Goal: Task Accomplishment & Management: Manage account settings

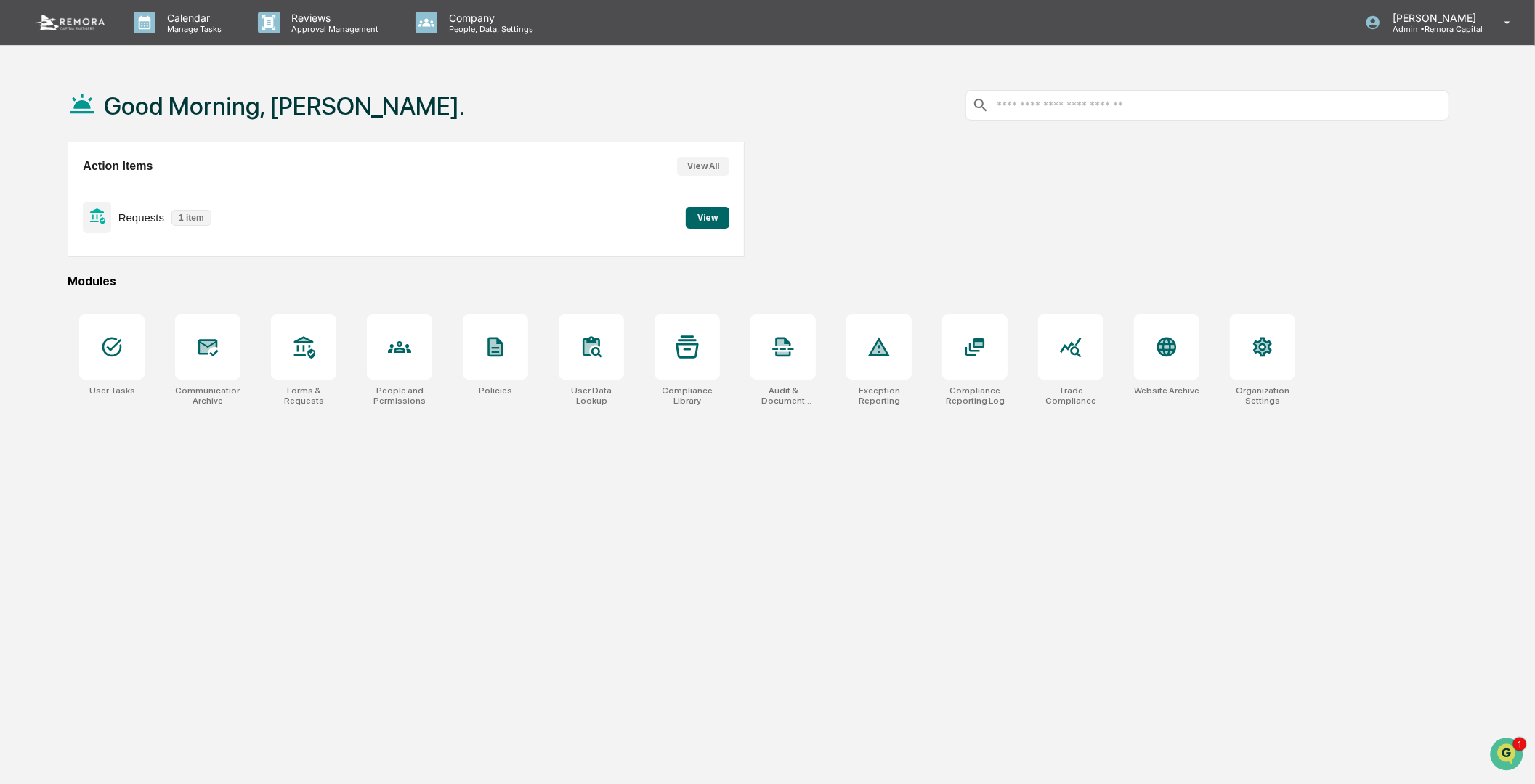
click at [701, 211] on button "View" at bounding box center [707, 218] width 44 height 22
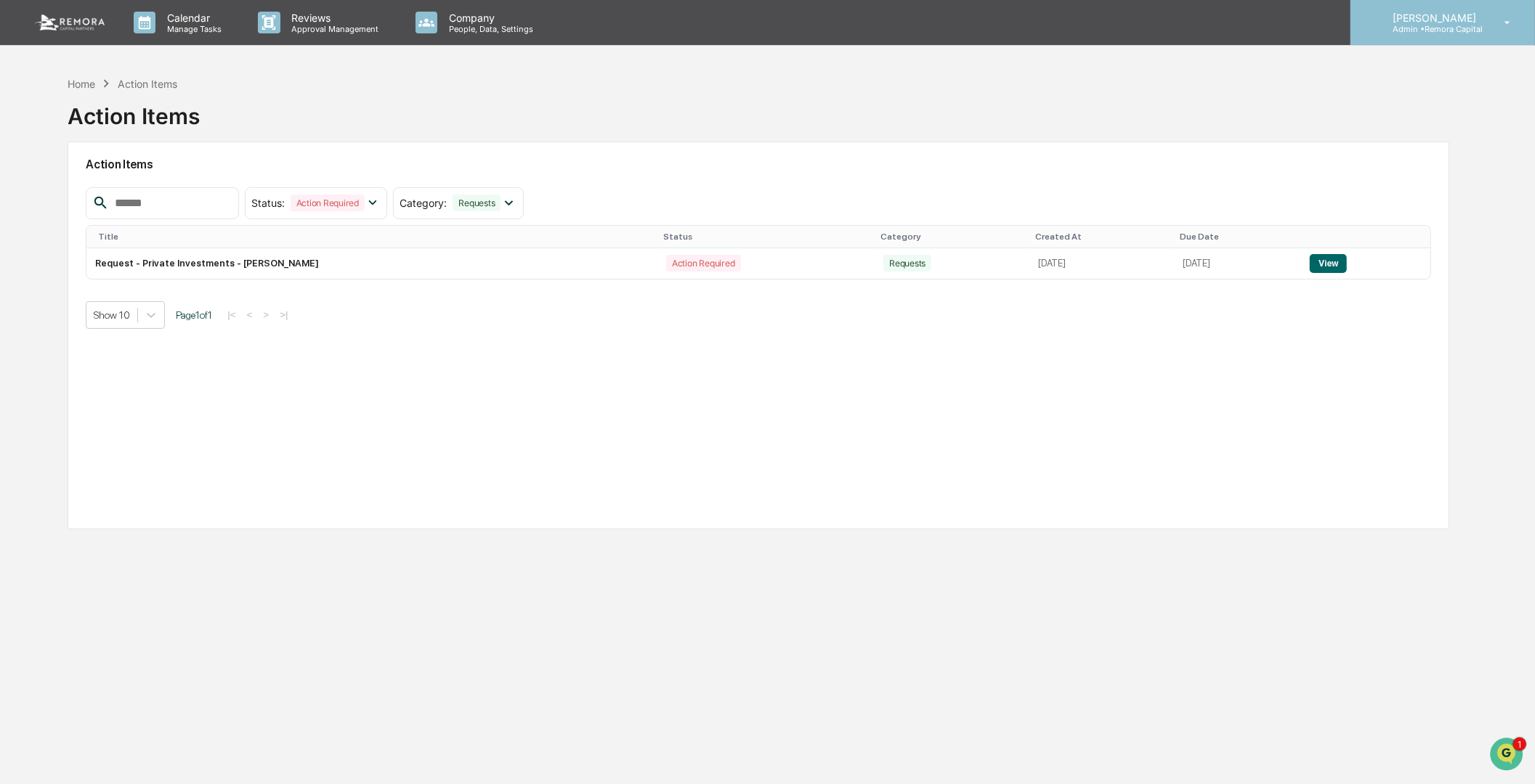
click at [1490, 28] on div "[PERSON_NAME] Admin • Remora Capital" at bounding box center [1443, 22] width 185 height 45
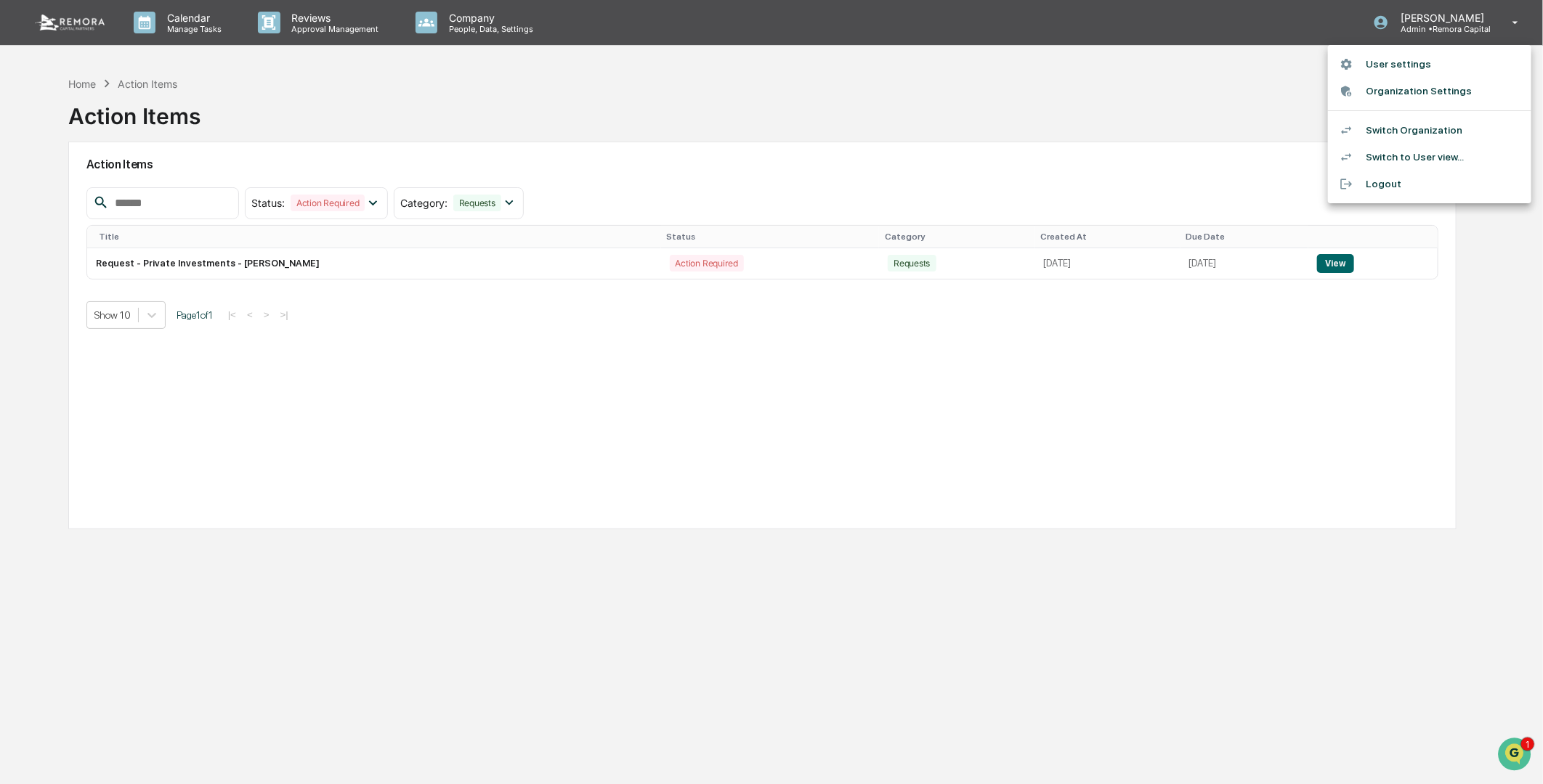
click at [396, 423] on div at bounding box center [771, 392] width 1543 height 784
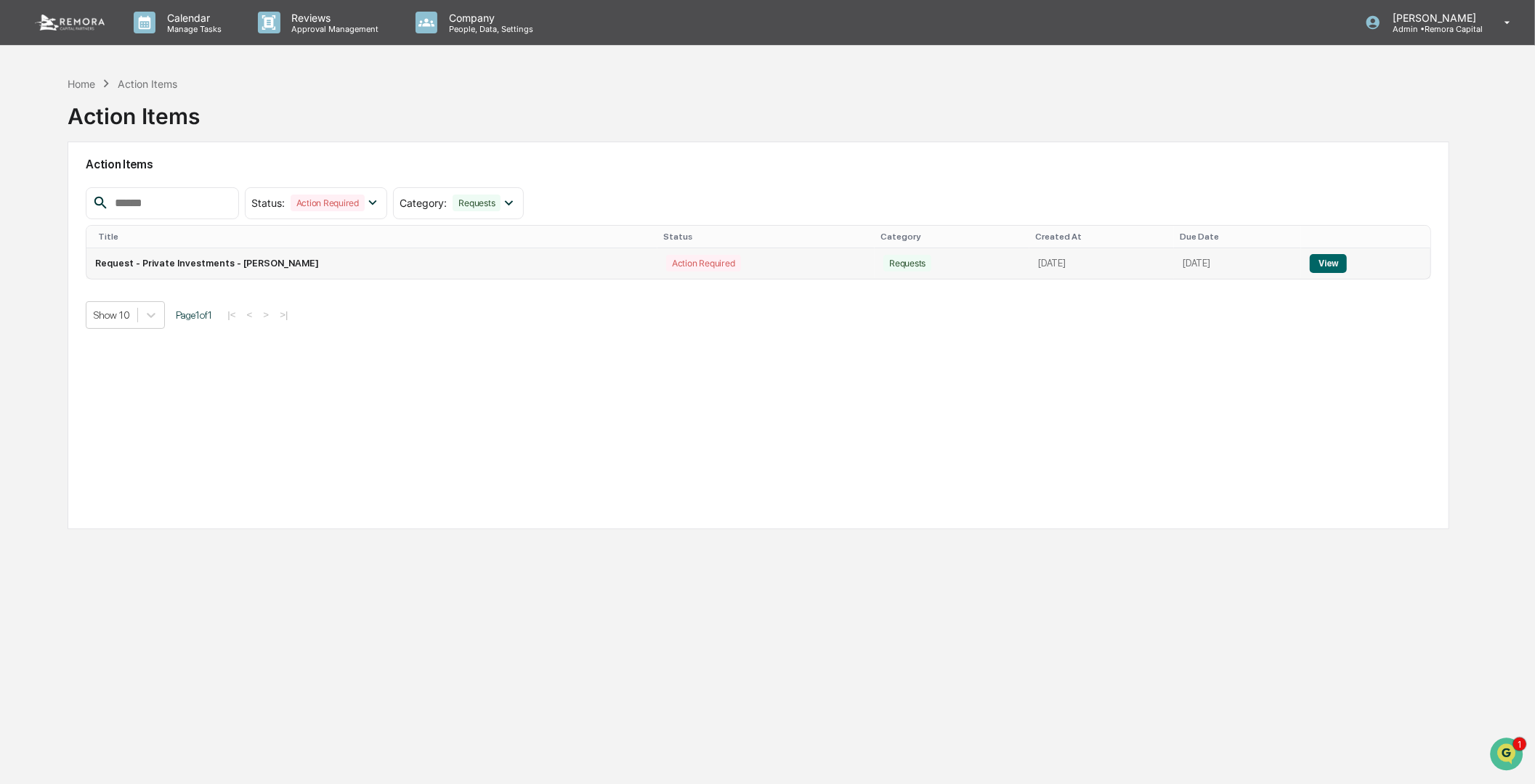
click at [1347, 255] on button "View" at bounding box center [1329, 263] width 37 height 19
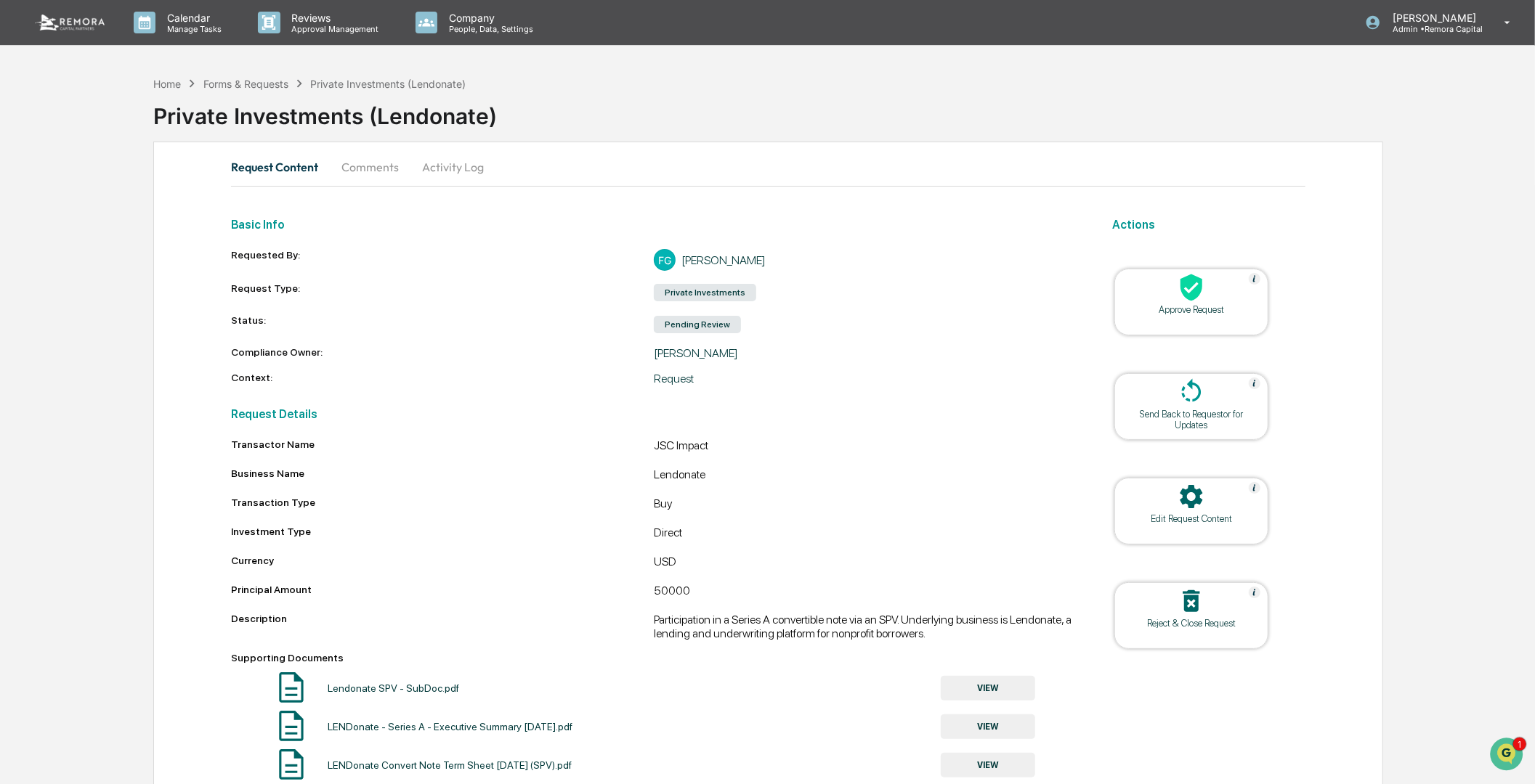
drag, startPoint x: 1534, startPoint y: 324, endPoint x: 1543, endPoint y: 415, distance: 91.4
click at [1534, 415] on html "Calendar Manage Tasks Reviews Approval Management Company People, Data, Setting…" at bounding box center [768, 392] width 1535 height 784
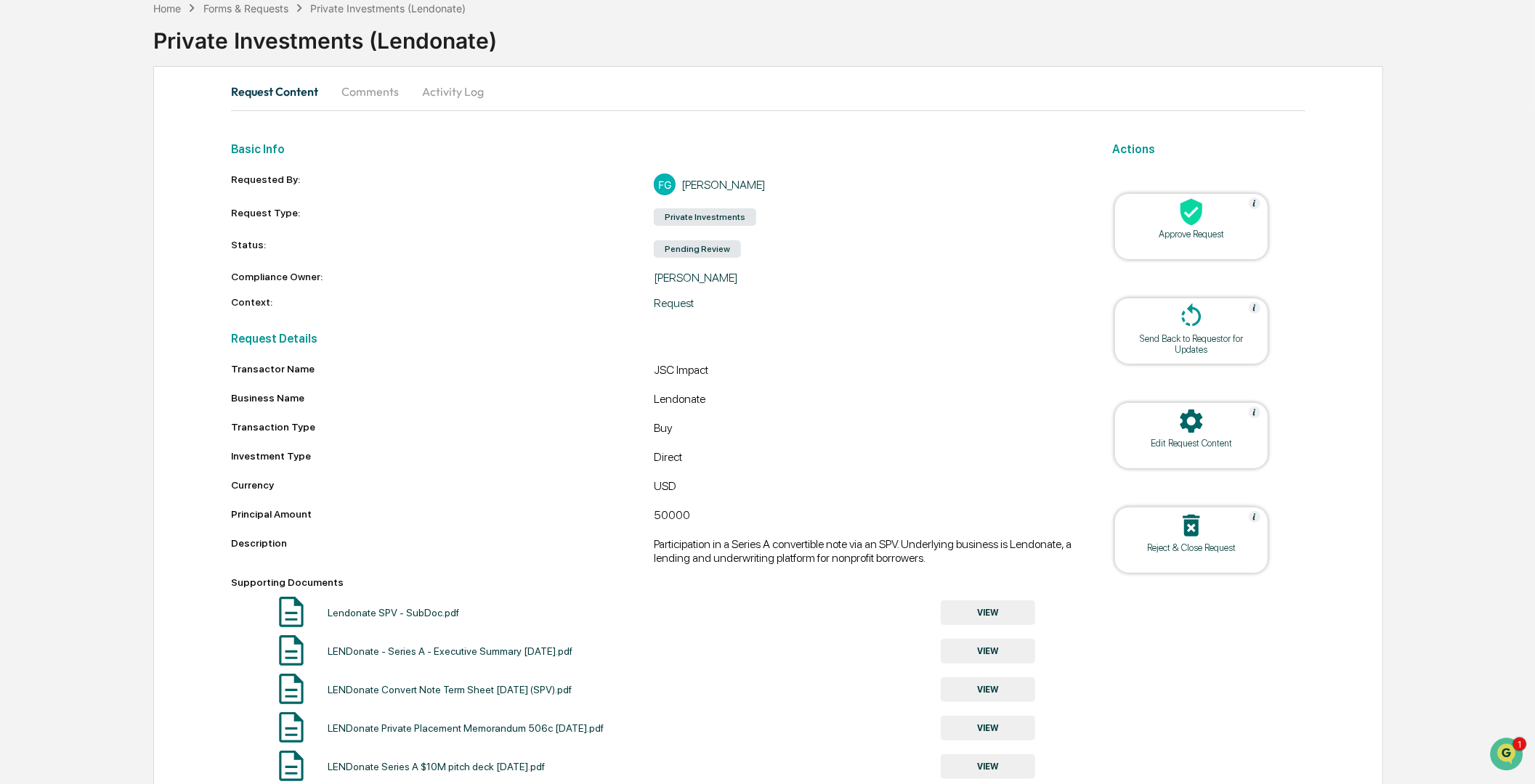
scroll to position [113, 0]
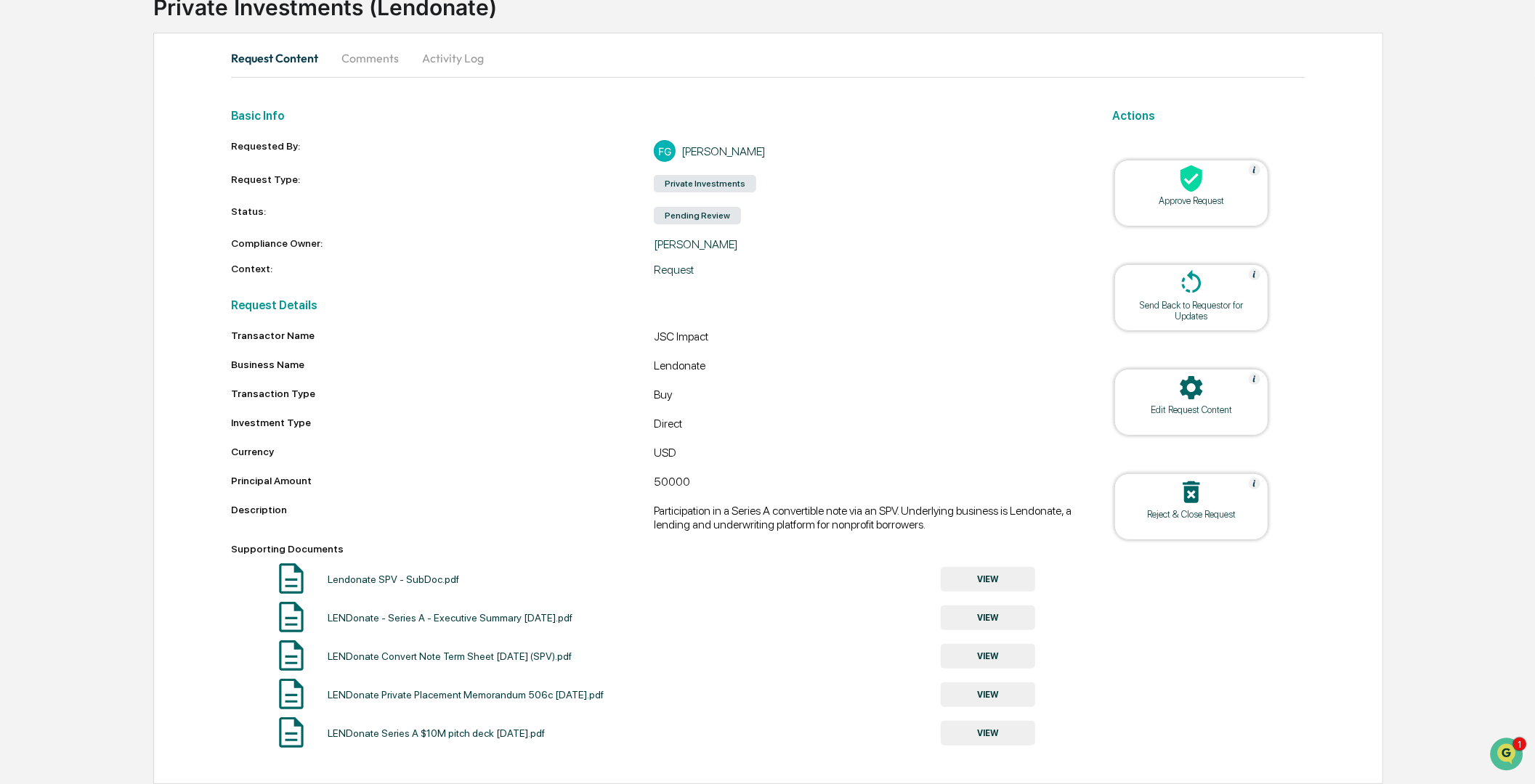
click at [1145, 412] on div "Edit Request Content" at bounding box center [1192, 402] width 154 height 67
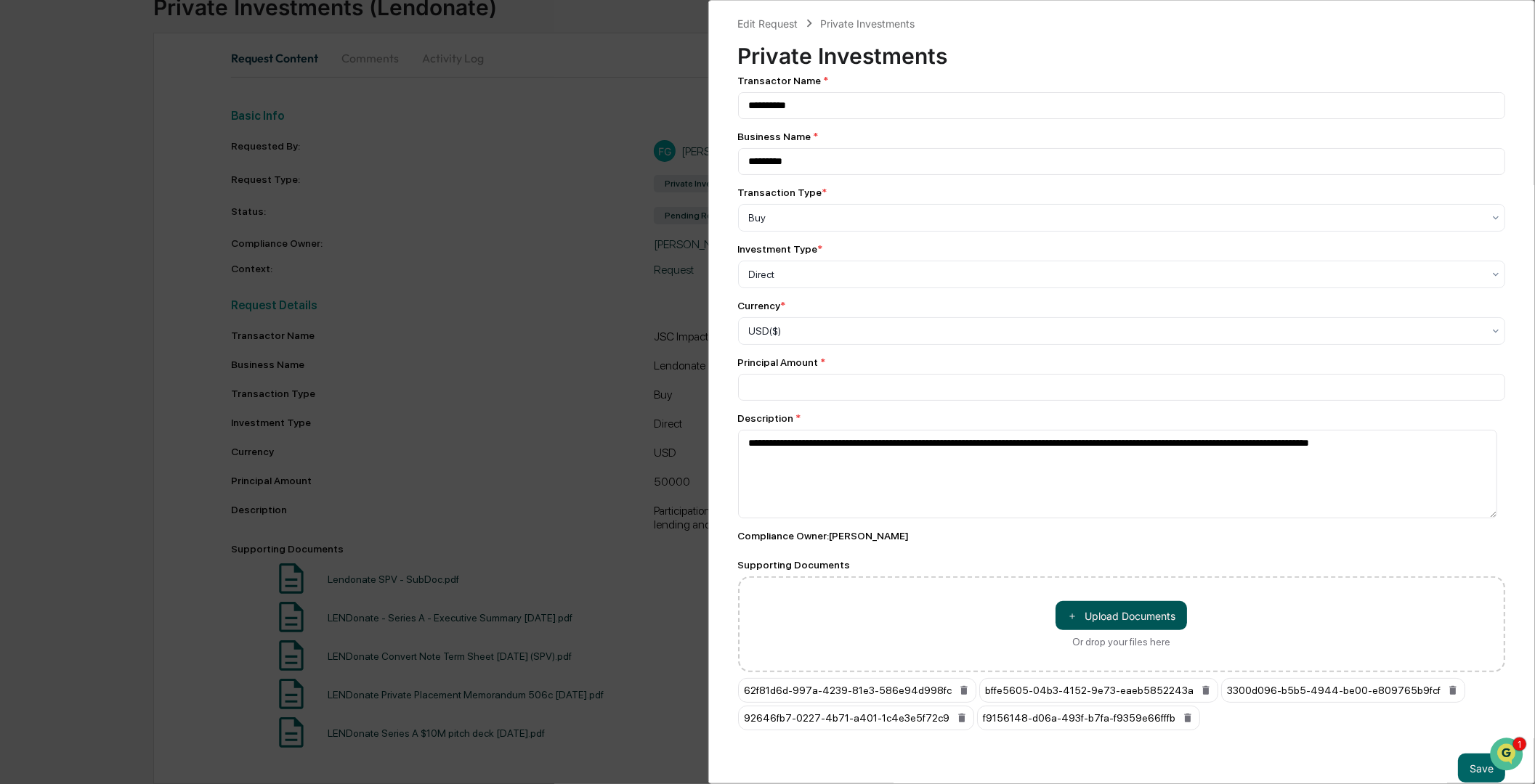
click at [1113, 615] on button "＋ Upload Documents" at bounding box center [1121, 616] width 132 height 29
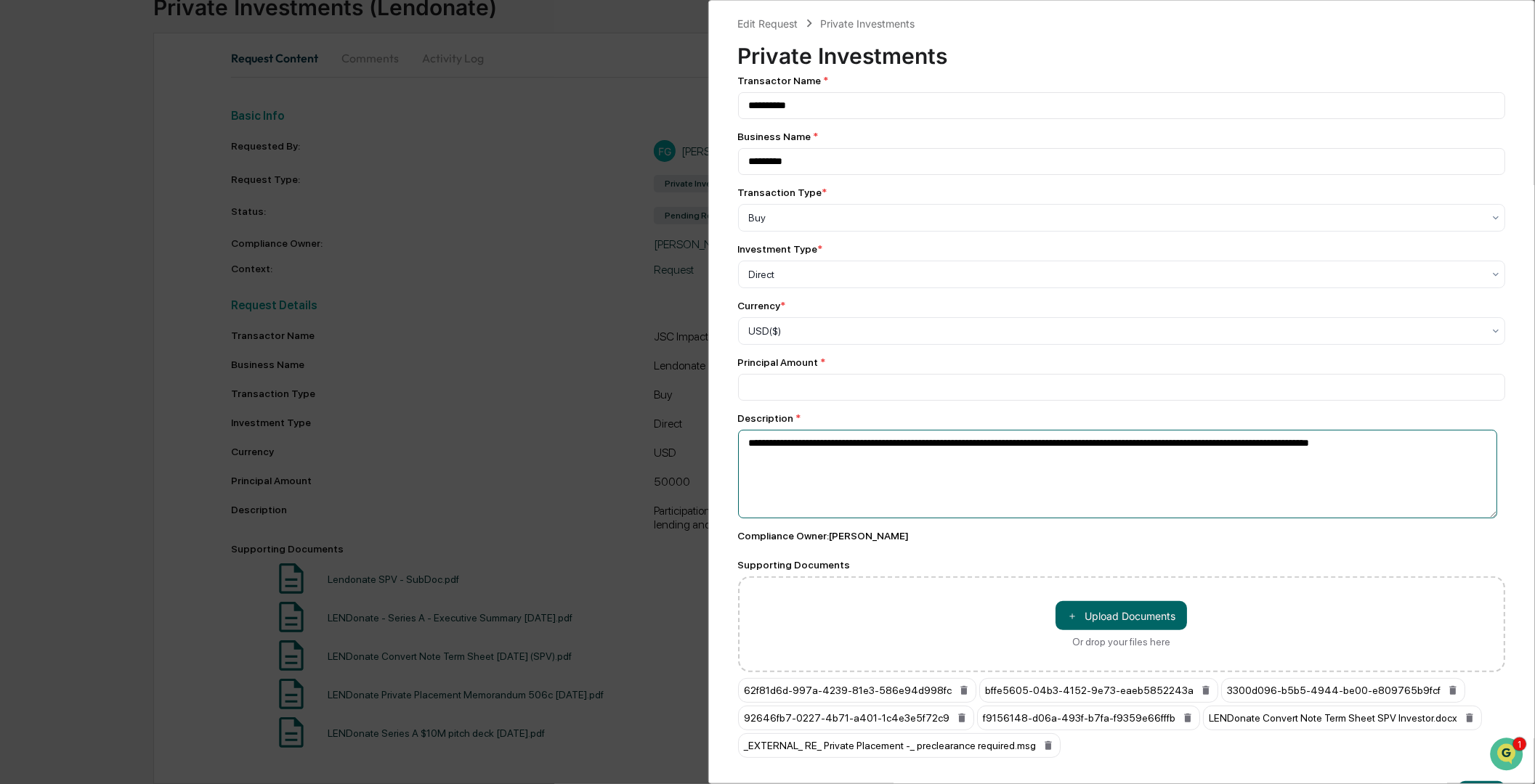
click at [881, 470] on textarea "**********" at bounding box center [1118, 474] width 760 height 88
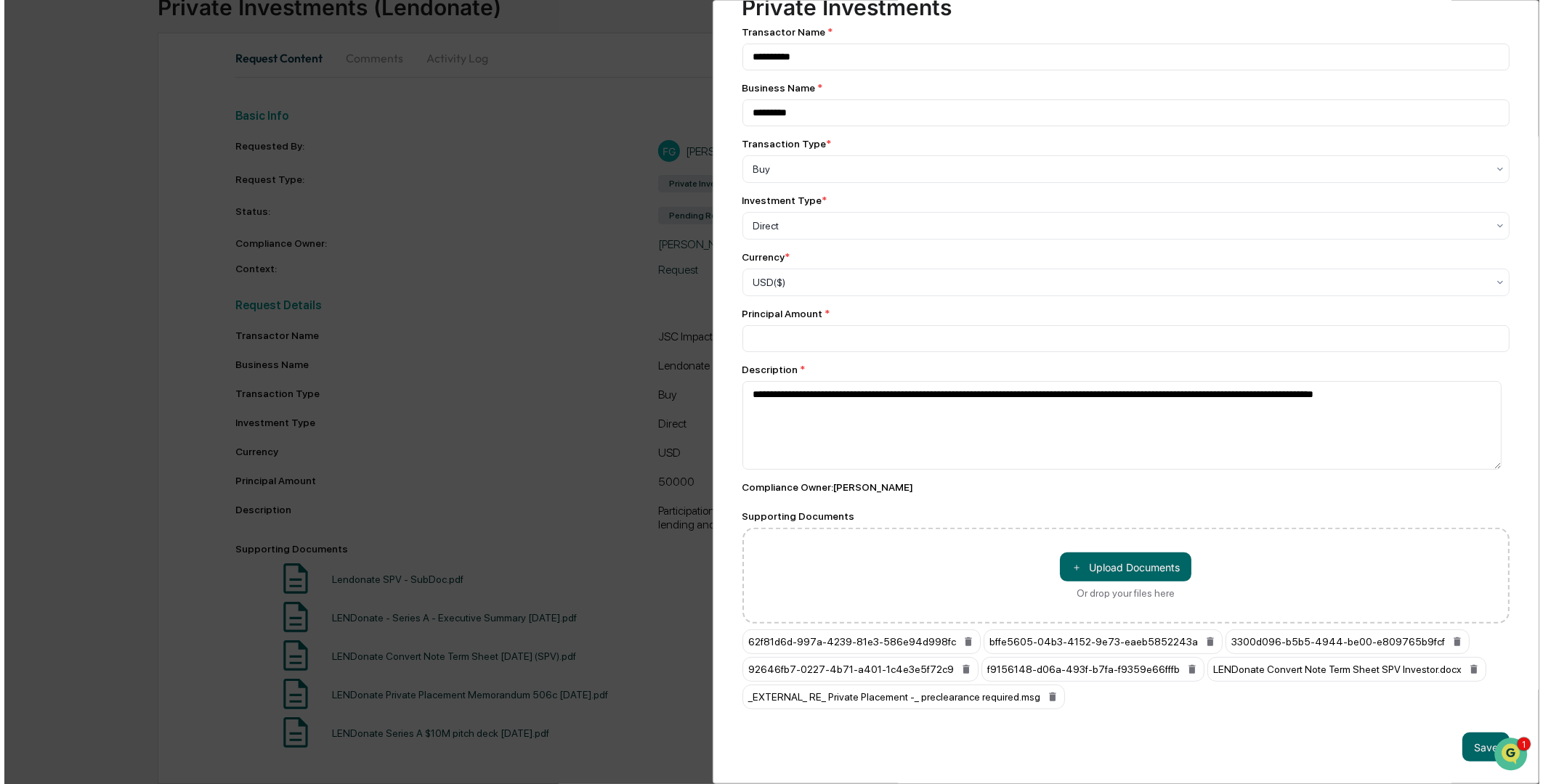
scroll to position [62, 0]
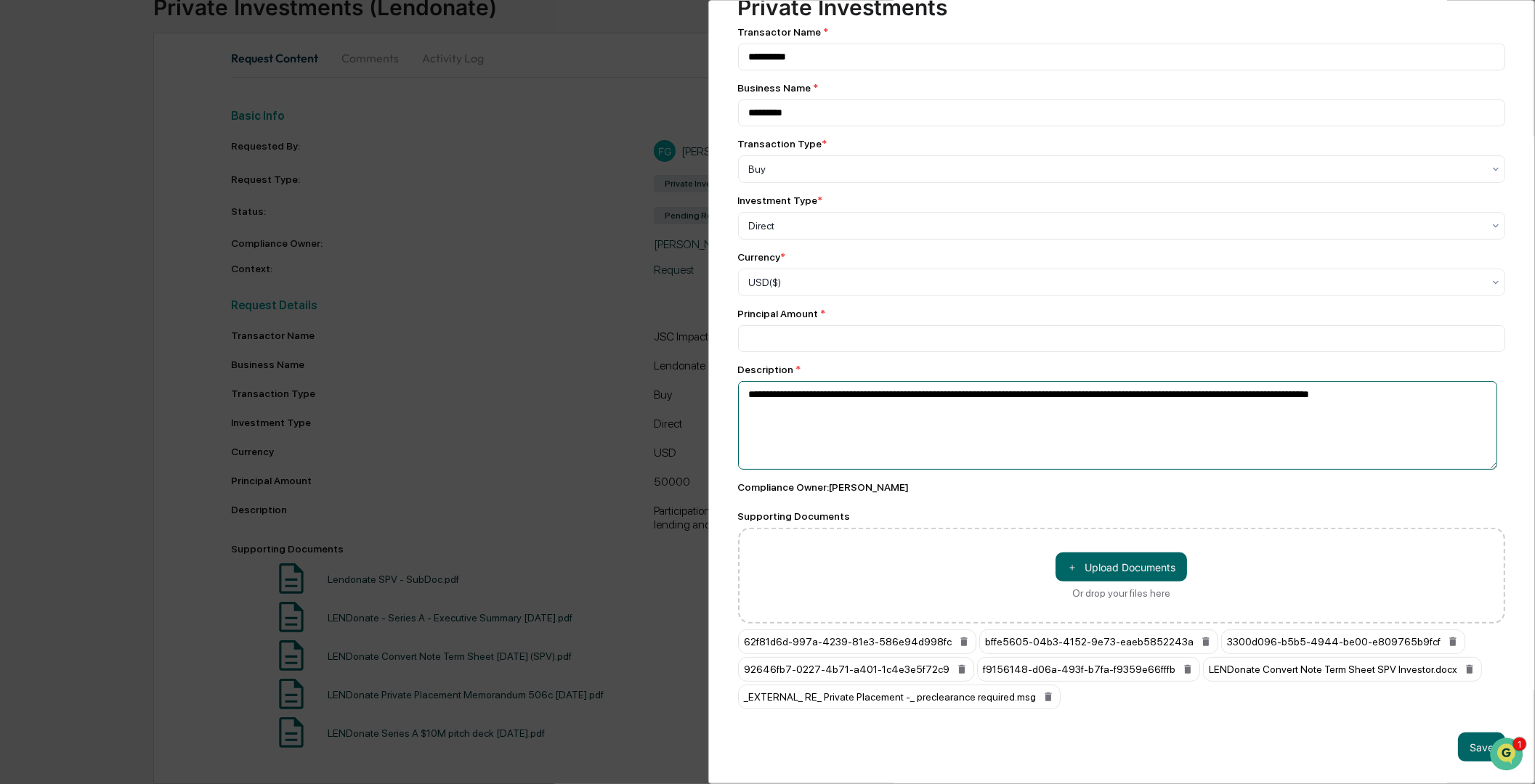
click at [1416, 386] on textarea "**********" at bounding box center [1118, 425] width 760 height 88
type textarea "**********"
click at [1460, 746] on button "Save" at bounding box center [1481, 747] width 47 height 29
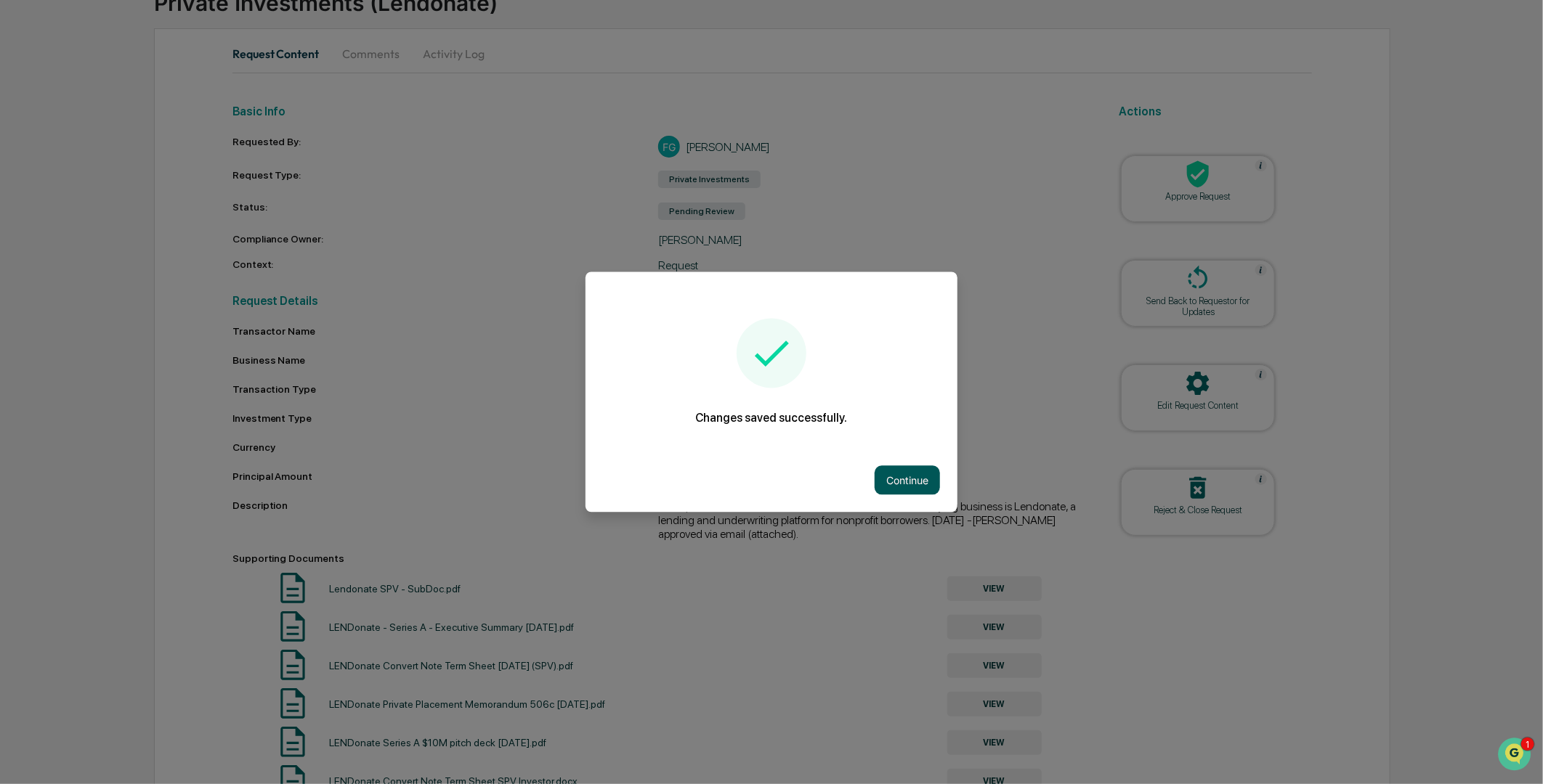
click at [891, 485] on button "Continue" at bounding box center [907, 481] width 65 height 29
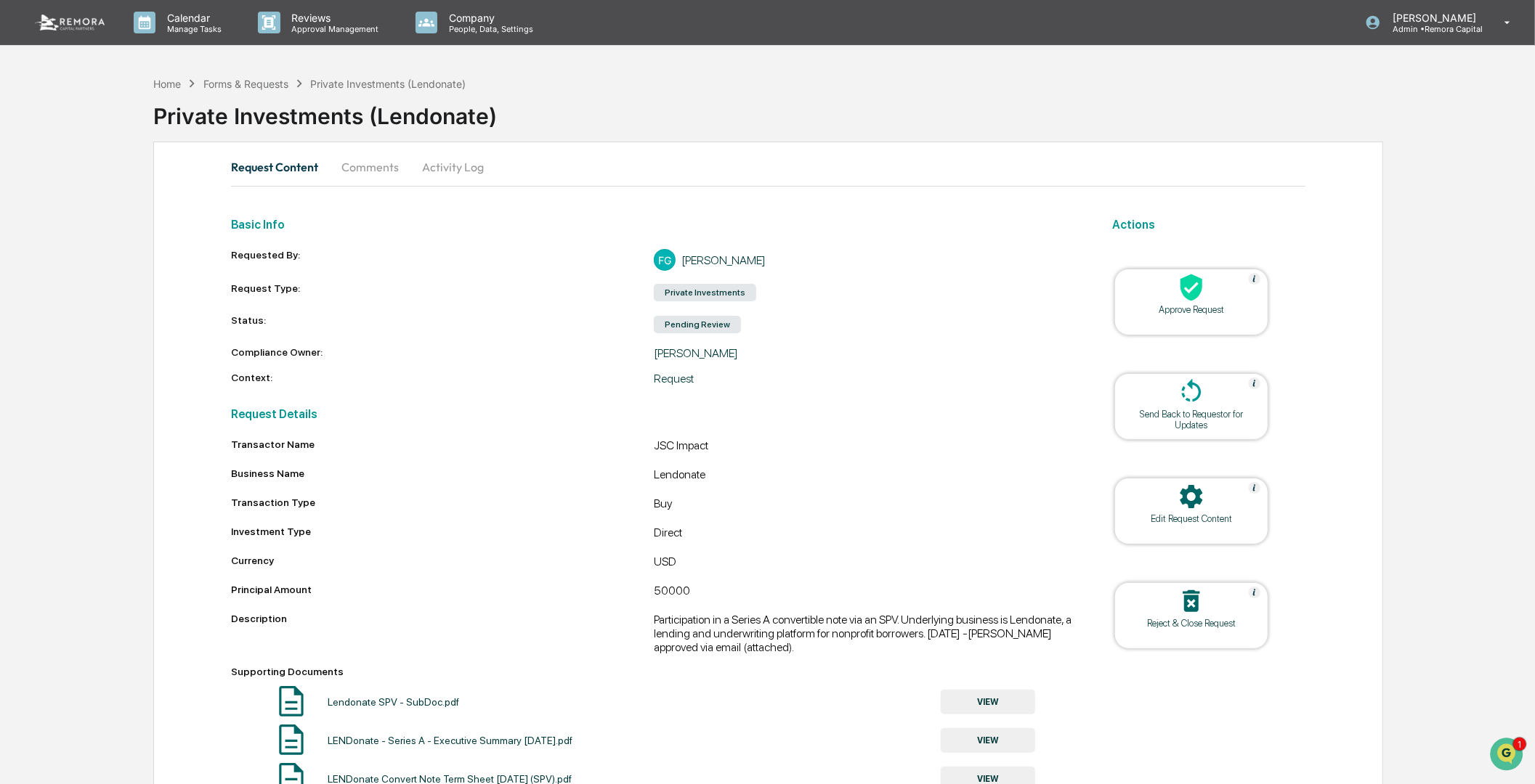
click at [1204, 302] on div at bounding box center [1192, 289] width 145 height 32
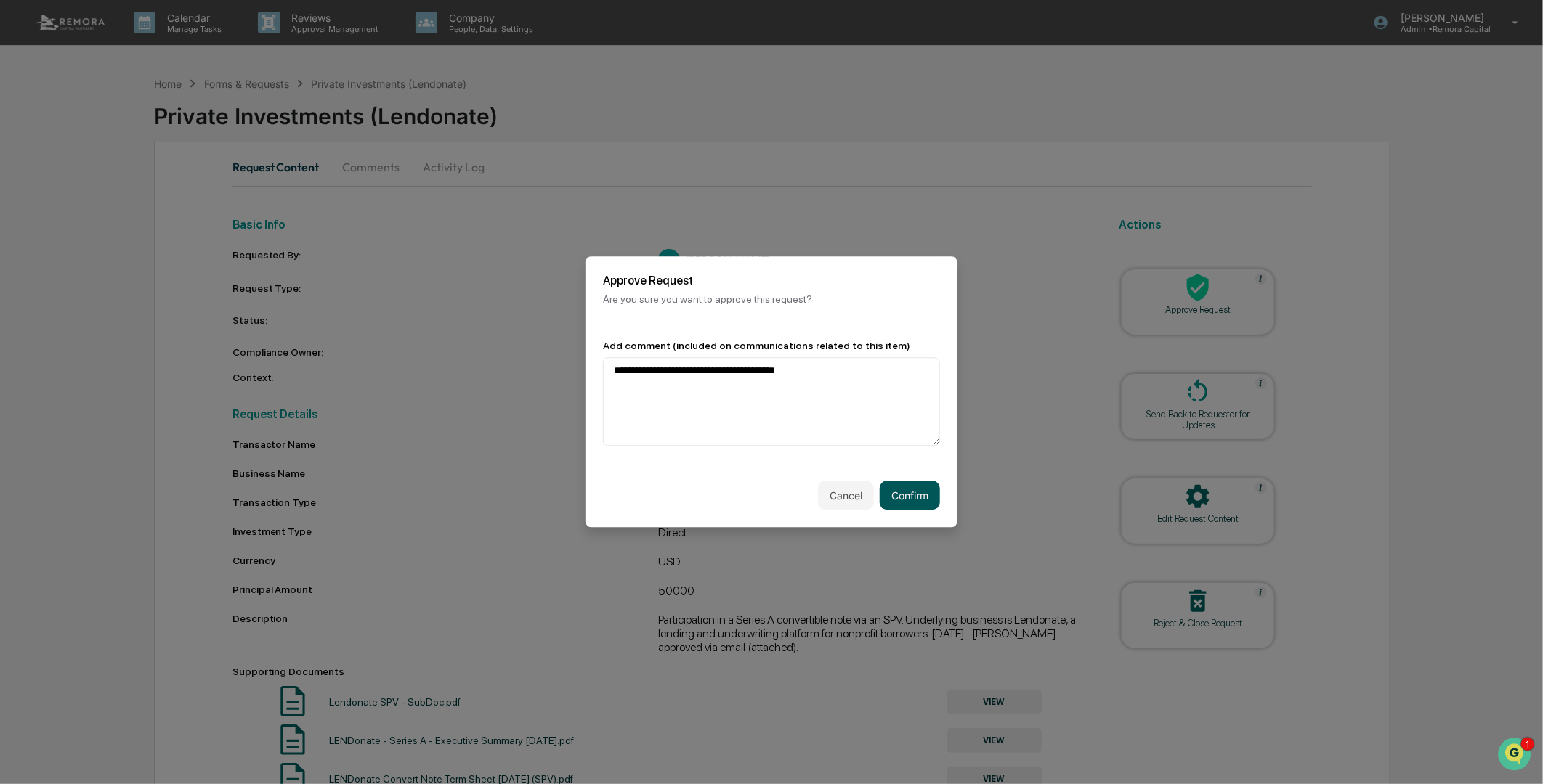
type textarea "**********"
click at [921, 496] on button "Confirm" at bounding box center [910, 496] width 60 height 29
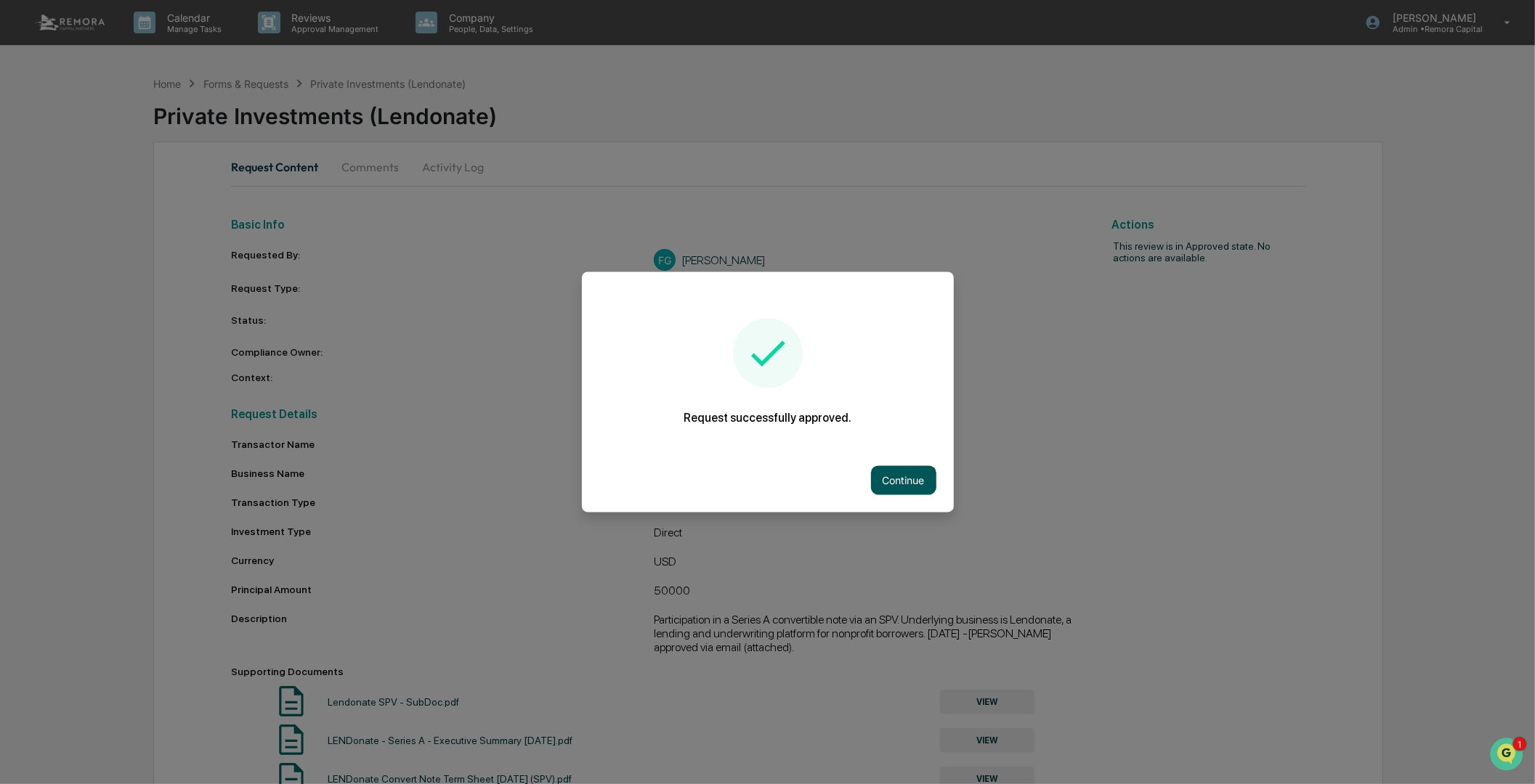
click at [887, 482] on button "Continue" at bounding box center [904, 481] width 65 height 29
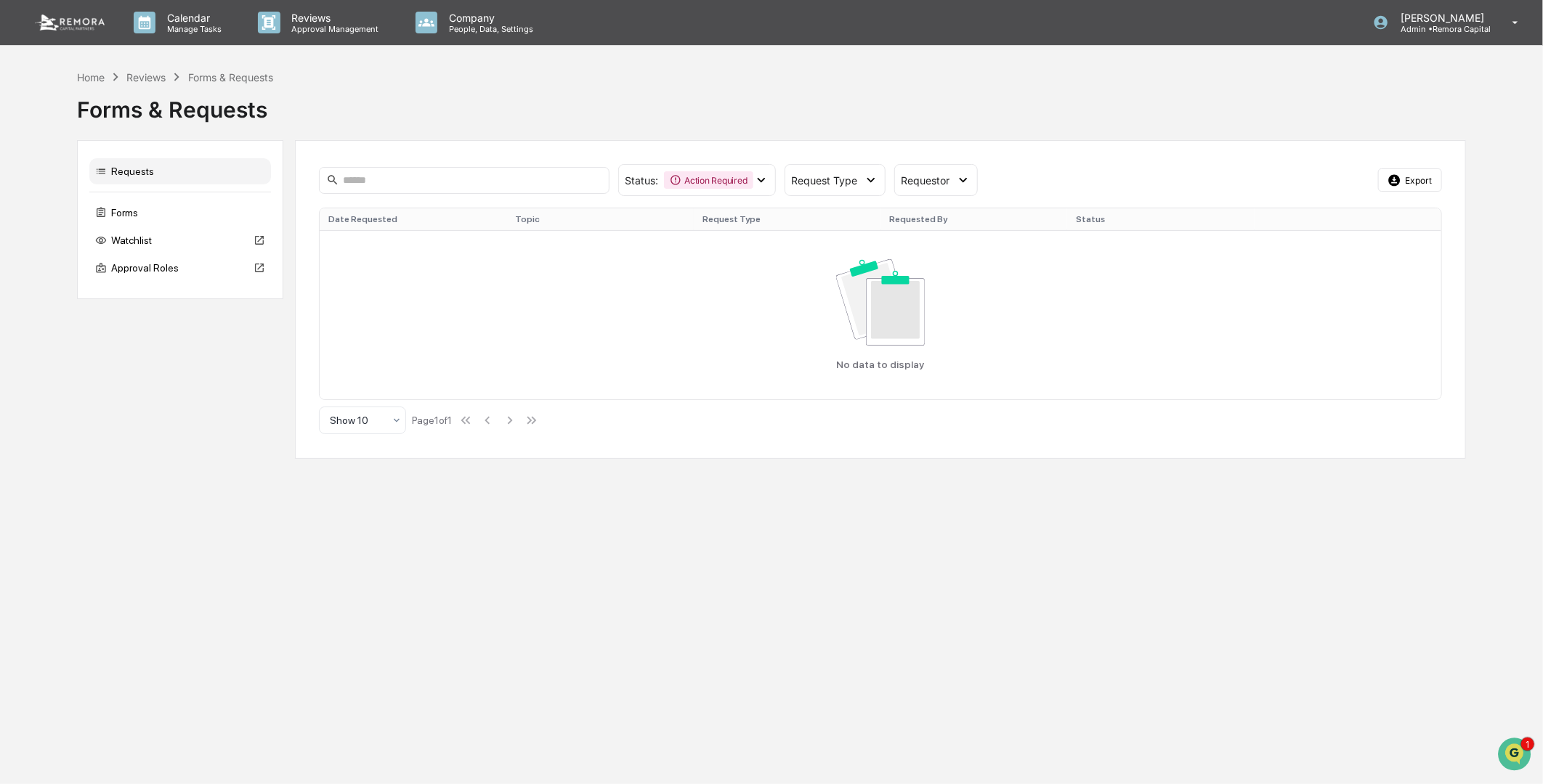
click at [162, 534] on div "Calendar Manage Tasks Reviews Approval Management Company People, Data, Setting…" at bounding box center [771, 392] width 1543 height 784
click at [597, 93] on div "Forms & Requests" at bounding box center [771, 103] width 1389 height 38
click at [521, 85] on div "Forms & Requests" at bounding box center [771, 103] width 1389 height 38
click at [925, 128] on div "Forms & Requests" at bounding box center [771, 106] width 1389 height 44
click at [308, 25] on p "Approval Management" at bounding box center [333, 28] width 106 height 10
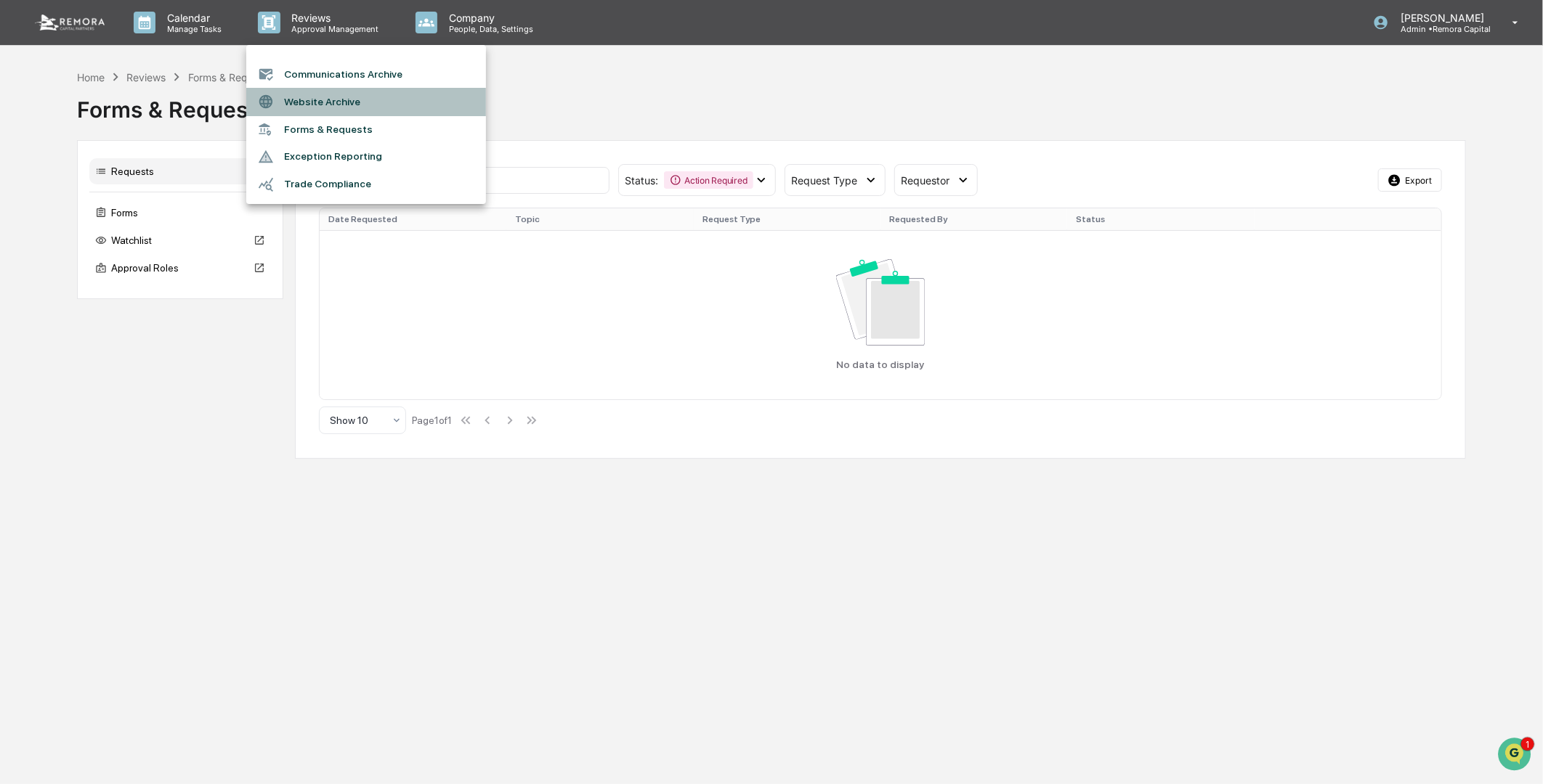
click at [315, 97] on li "Website Archive" at bounding box center [366, 102] width 239 height 28
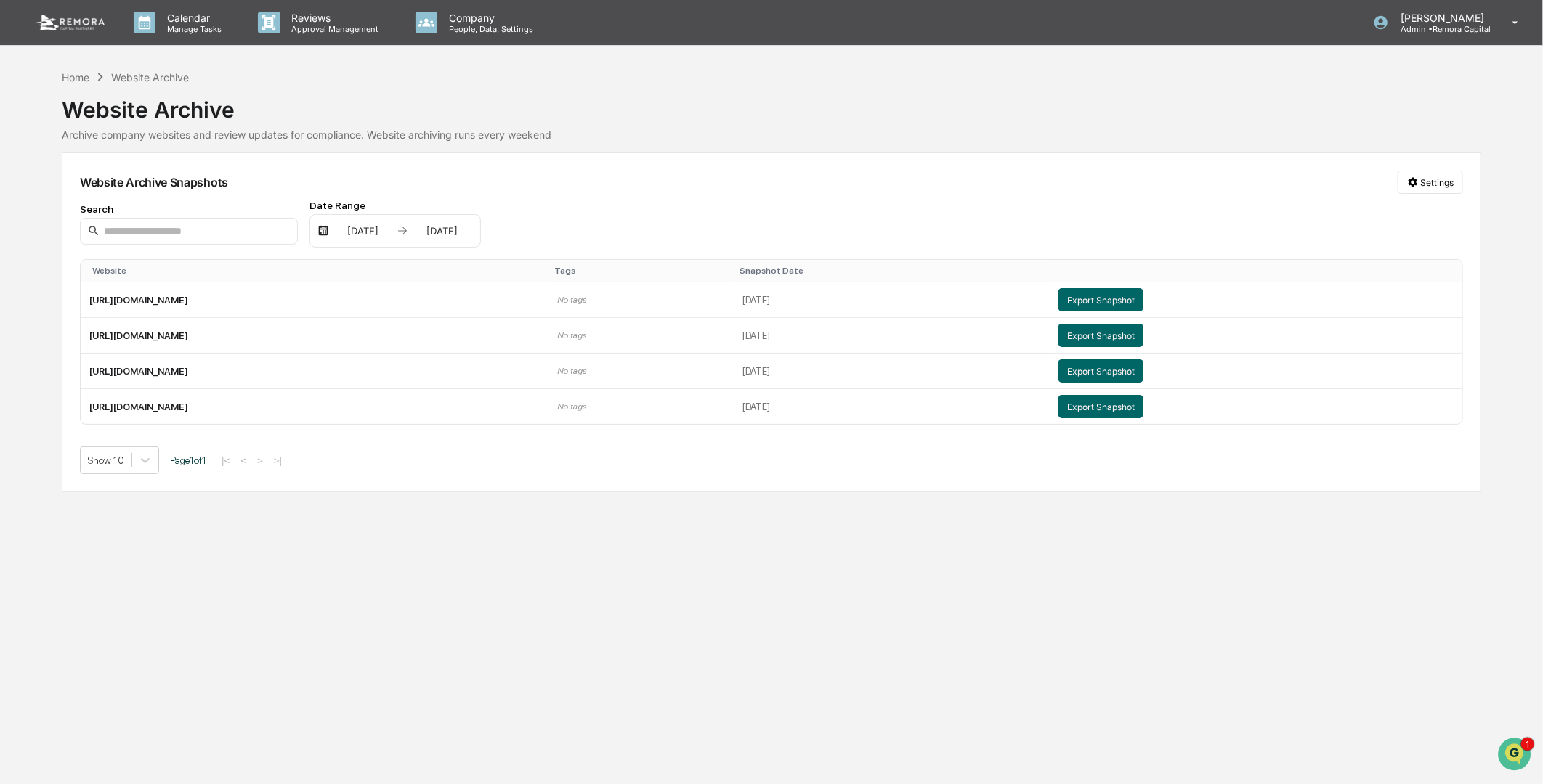
click at [671, 112] on div "Website Archive" at bounding box center [771, 103] width 1419 height 38
click at [453, 32] on p "People, Data, Settings" at bounding box center [489, 28] width 103 height 10
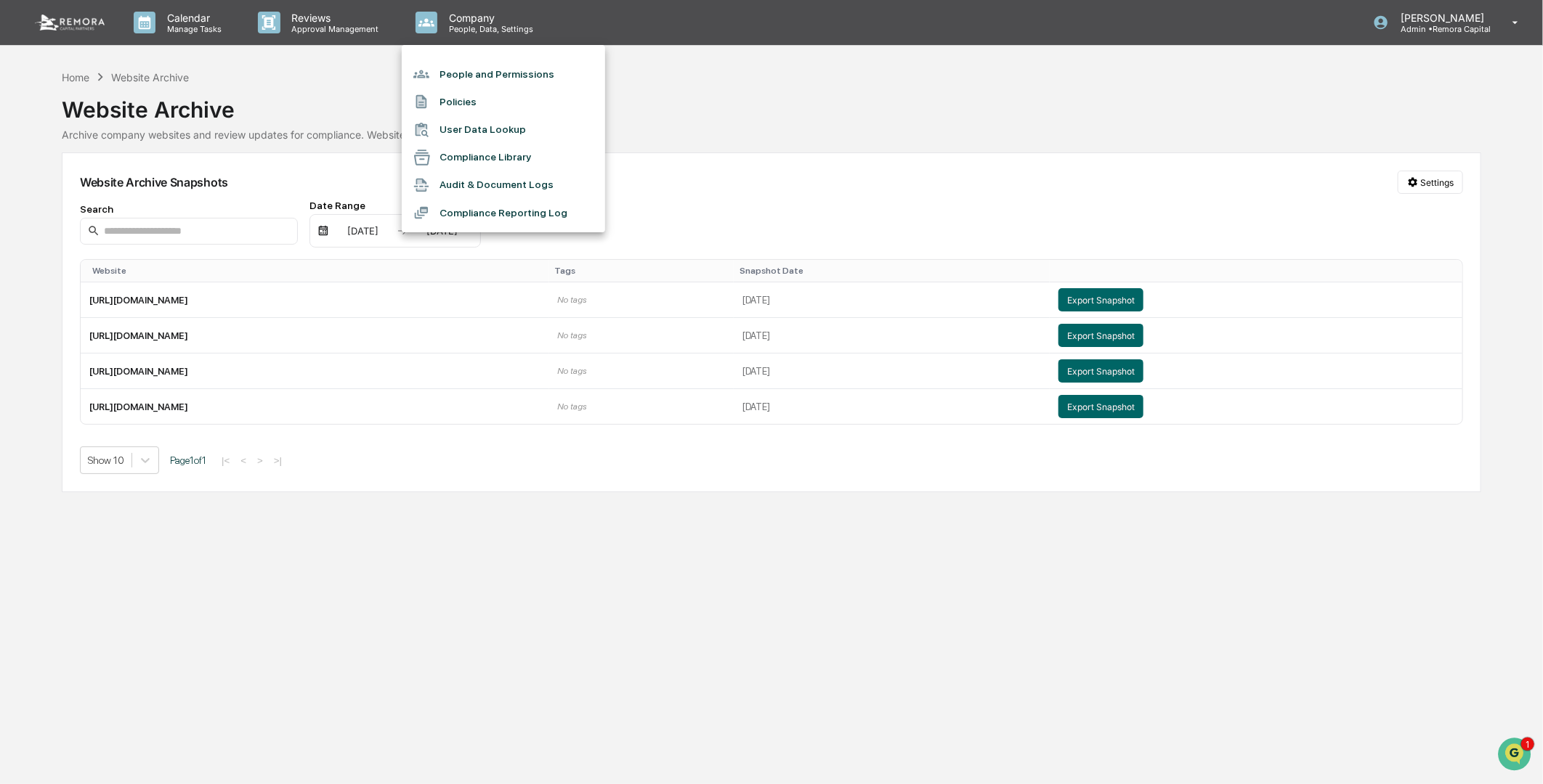
click at [831, 112] on div at bounding box center [771, 392] width 1543 height 784
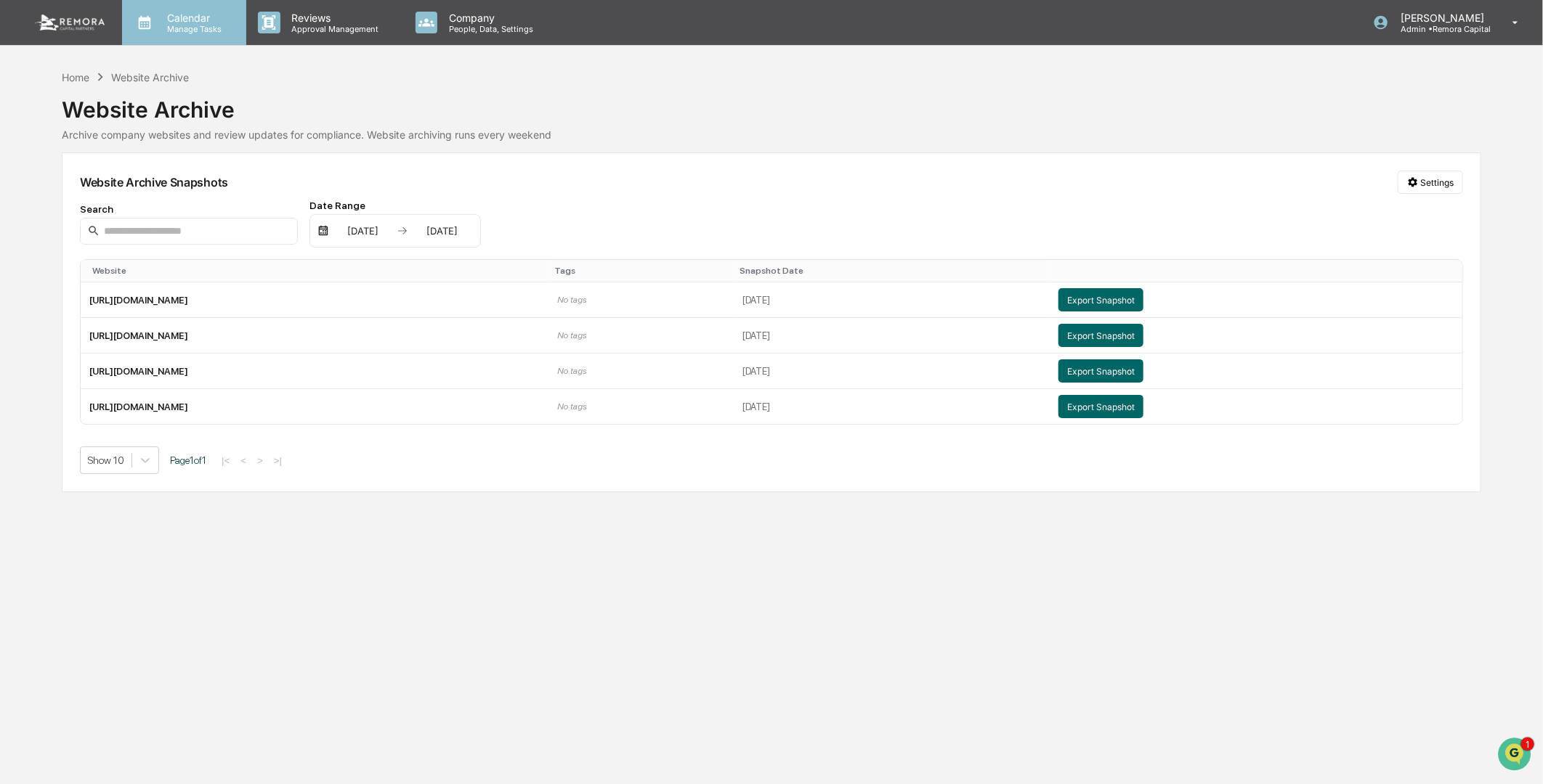
click at [176, 32] on p "Manage Tasks" at bounding box center [192, 28] width 73 height 10
click at [713, 83] on div at bounding box center [771, 392] width 1543 height 784
click at [416, 87] on div "Website Archive" at bounding box center [771, 103] width 1419 height 38
click at [72, 73] on div "Home" at bounding box center [75, 77] width 28 height 12
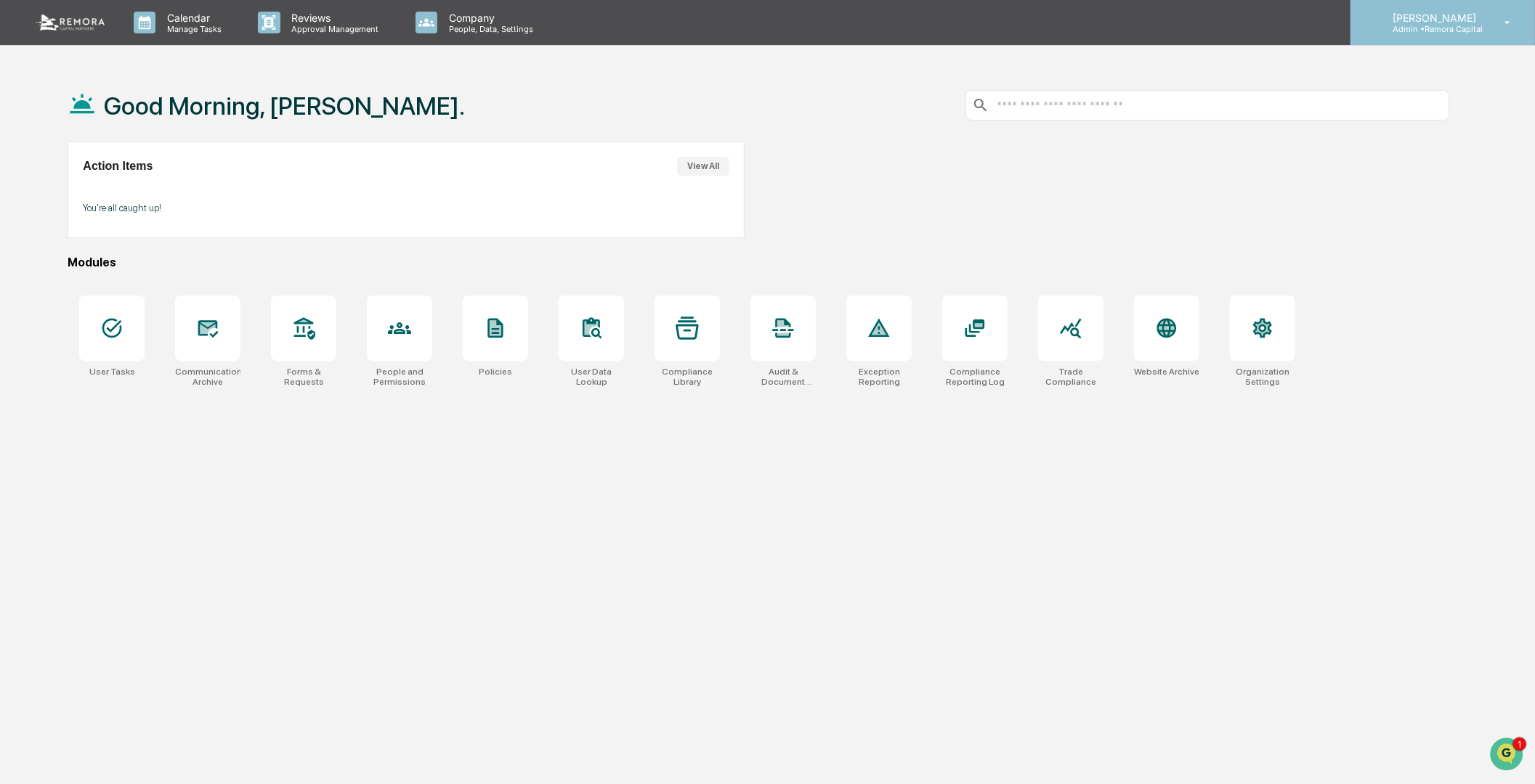
click at [1471, 20] on p "[PERSON_NAME]" at bounding box center [1432, 18] width 102 height 12
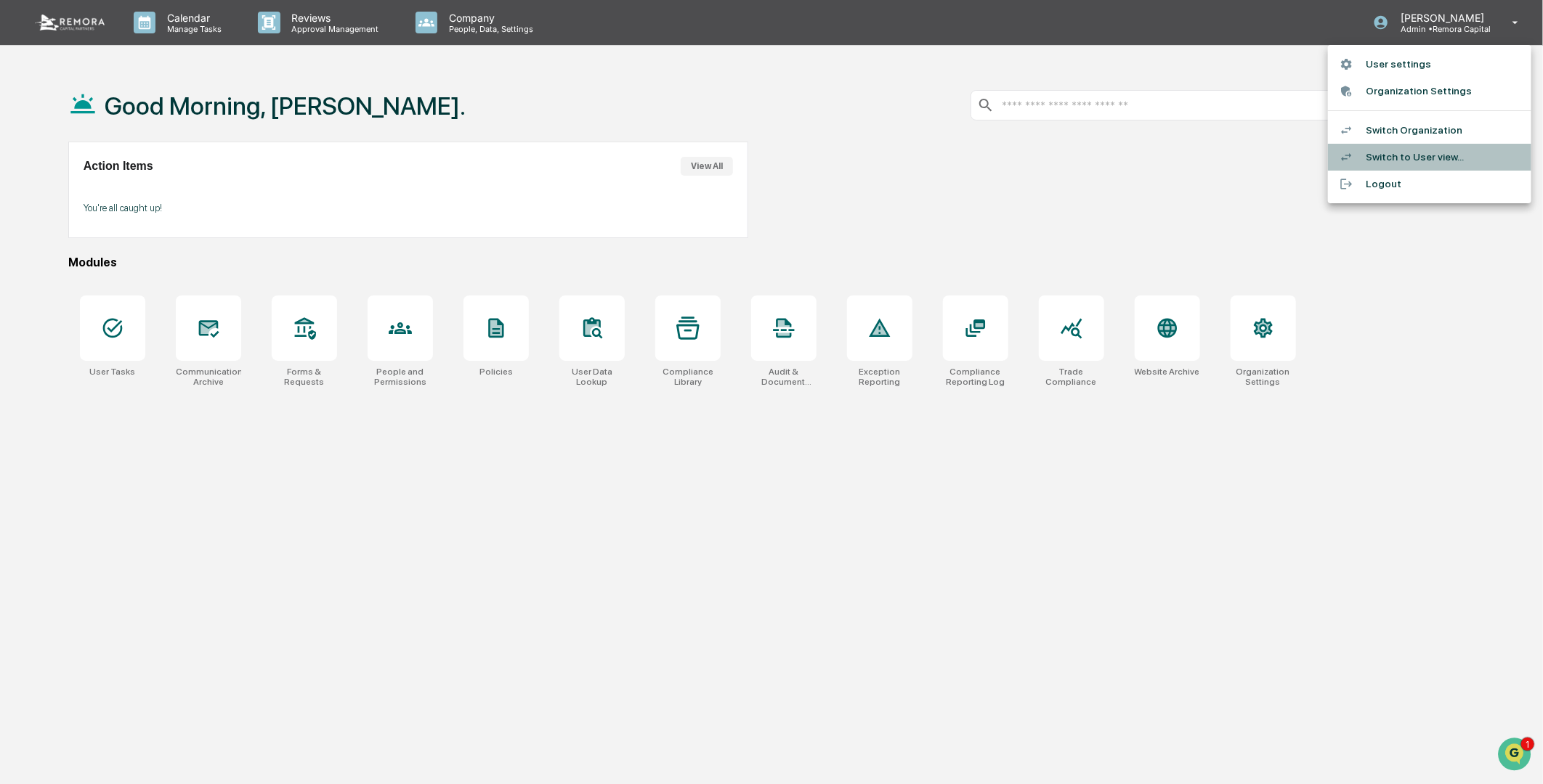
click at [1407, 160] on li "Switch to User view..." at bounding box center [1429, 157] width 203 height 27
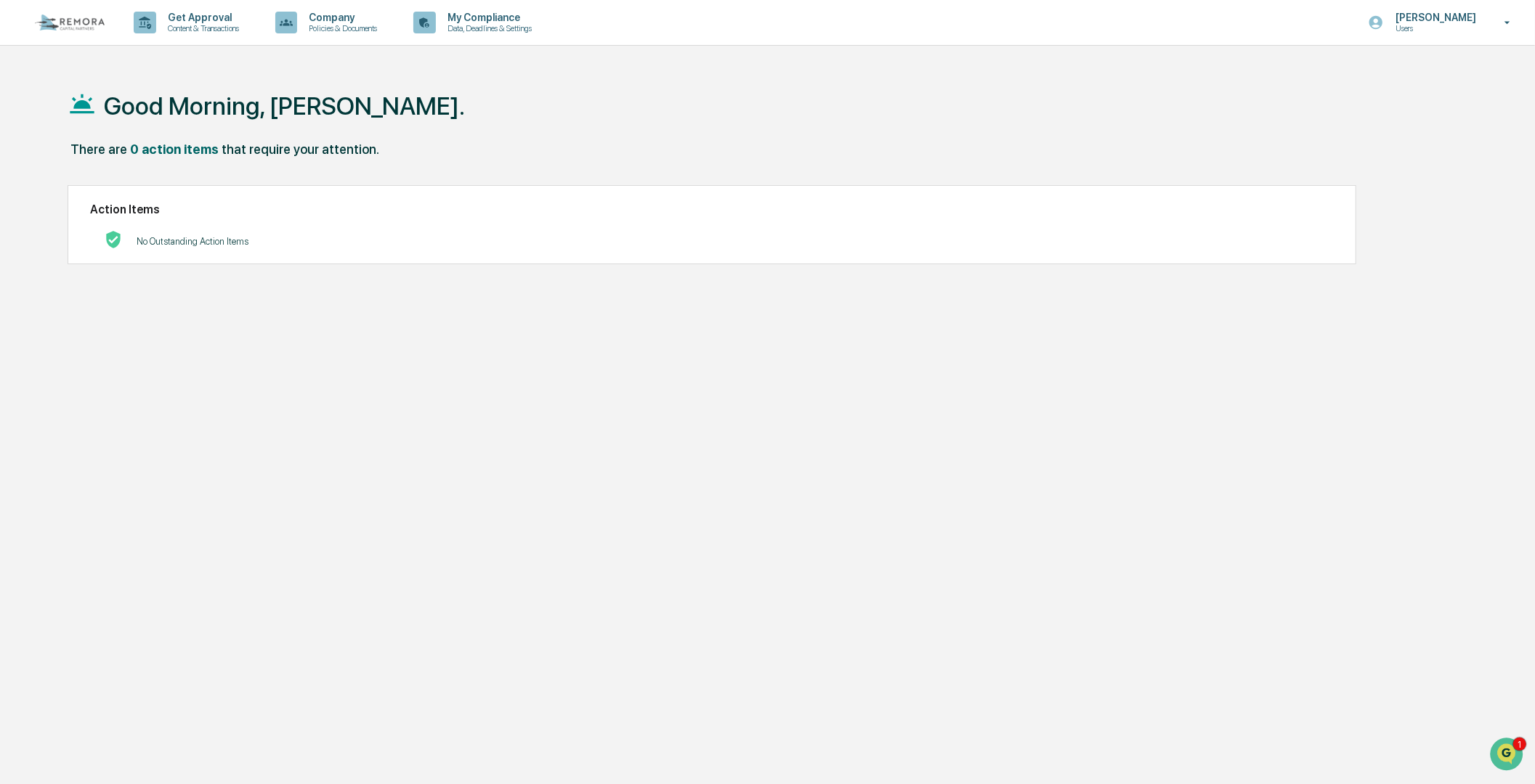
click at [553, 122] on div "Good Morning, [PERSON_NAME]." at bounding box center [758, 105] width 1382 height 72
click at [477, 25] on p "Data, Deadlines & Settings" at bounding box center [487, 28] width 103 height 10
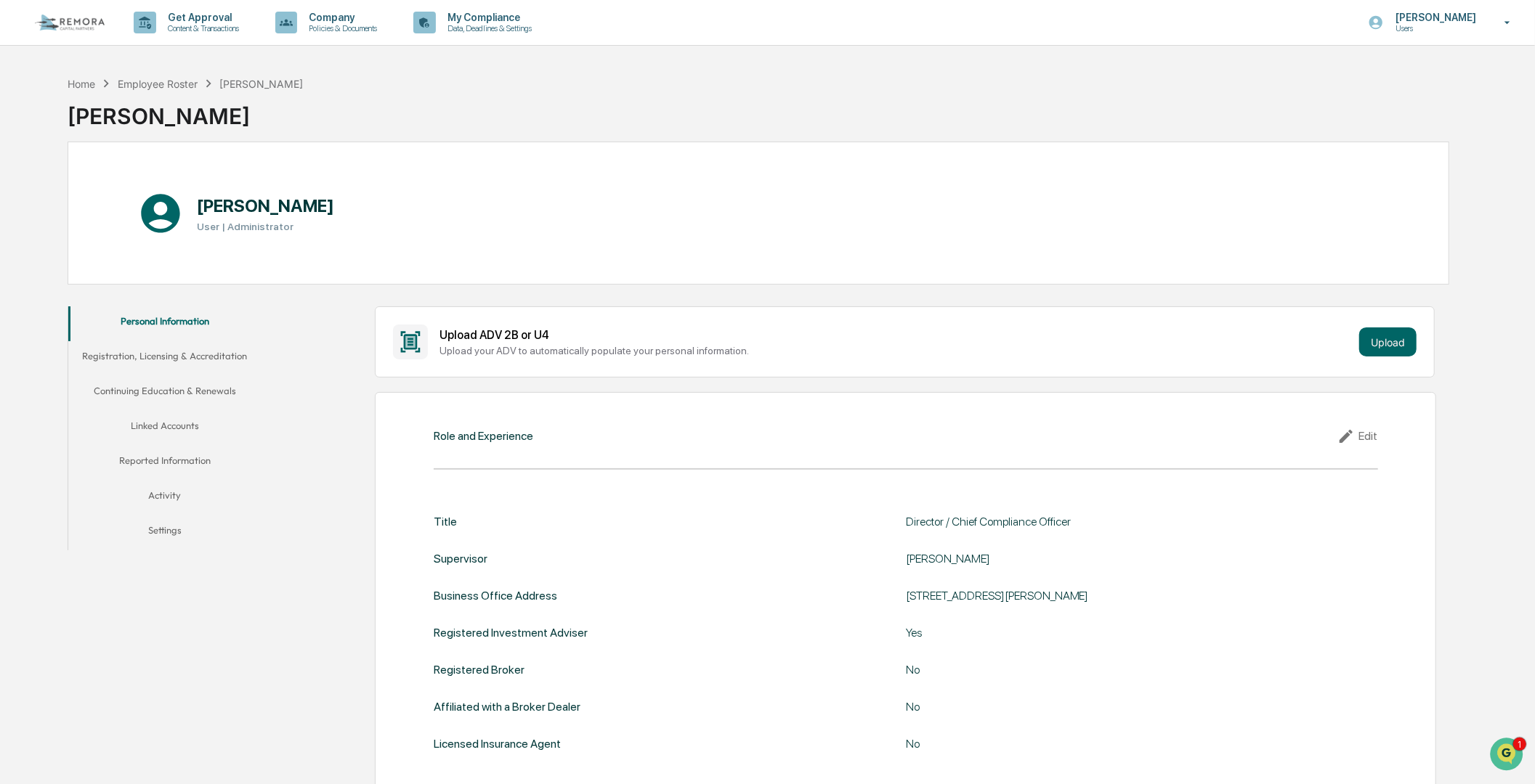
click at [177, 418] on button "Linked Accounts" at bounding box center [165, 428] width 192 height 35
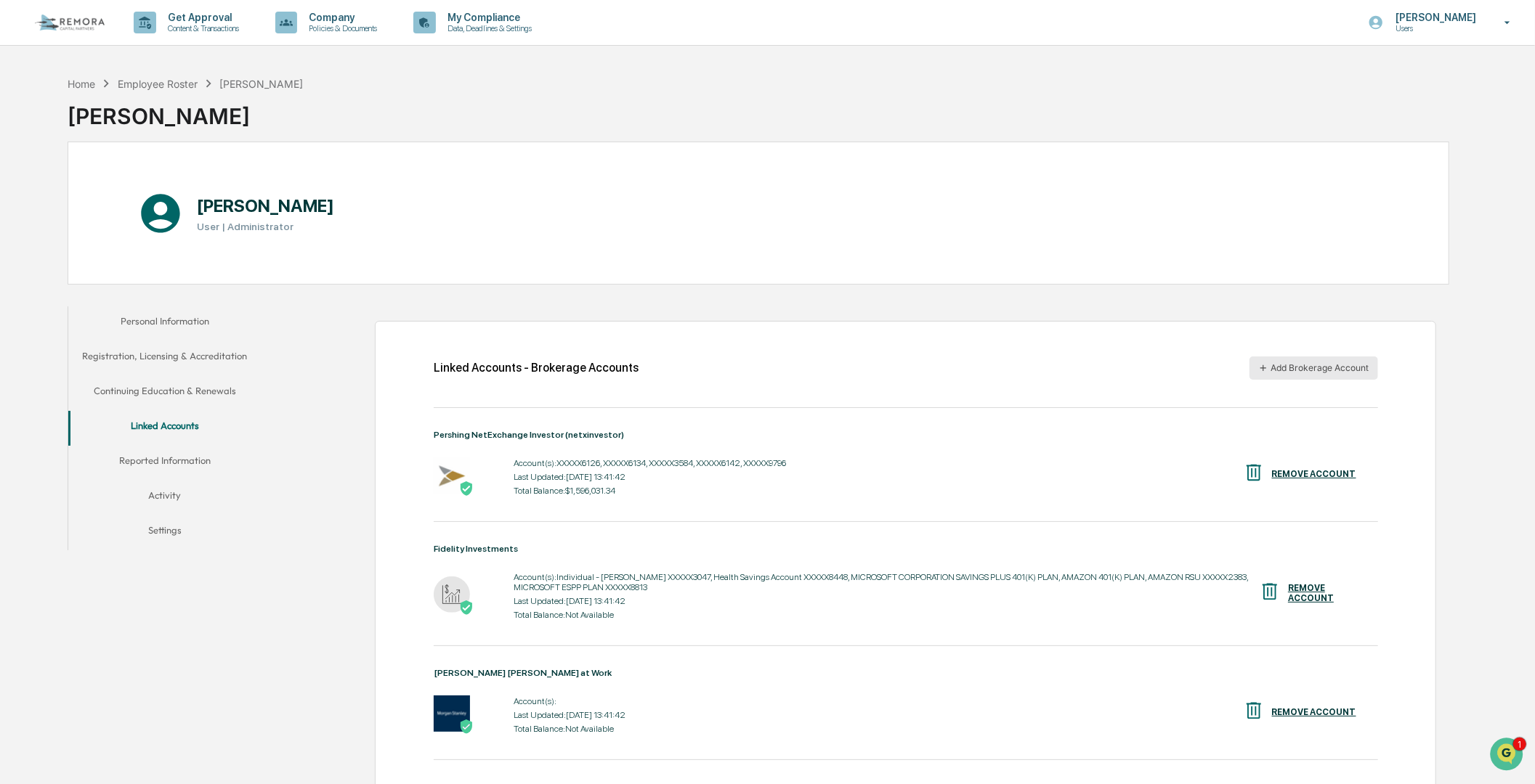
click at [1268, 372] on icon "button" at bounding box center [1263, 368] width 10 height 10
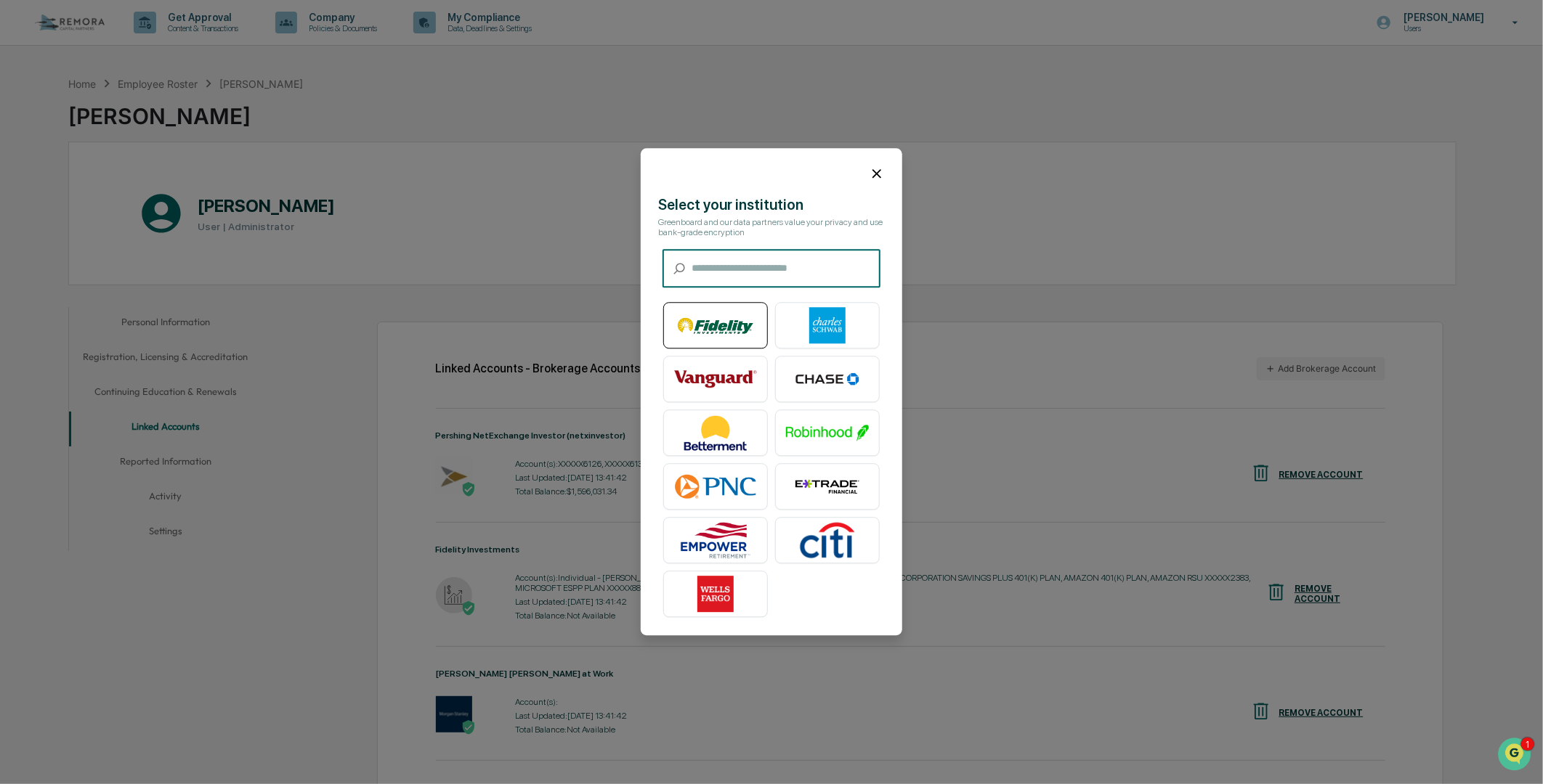
click at [713, 337] on img at bounding box center [716, 325] width 83 height 36
